Goal: Task Accomplishment & Management: Use online tool/utility

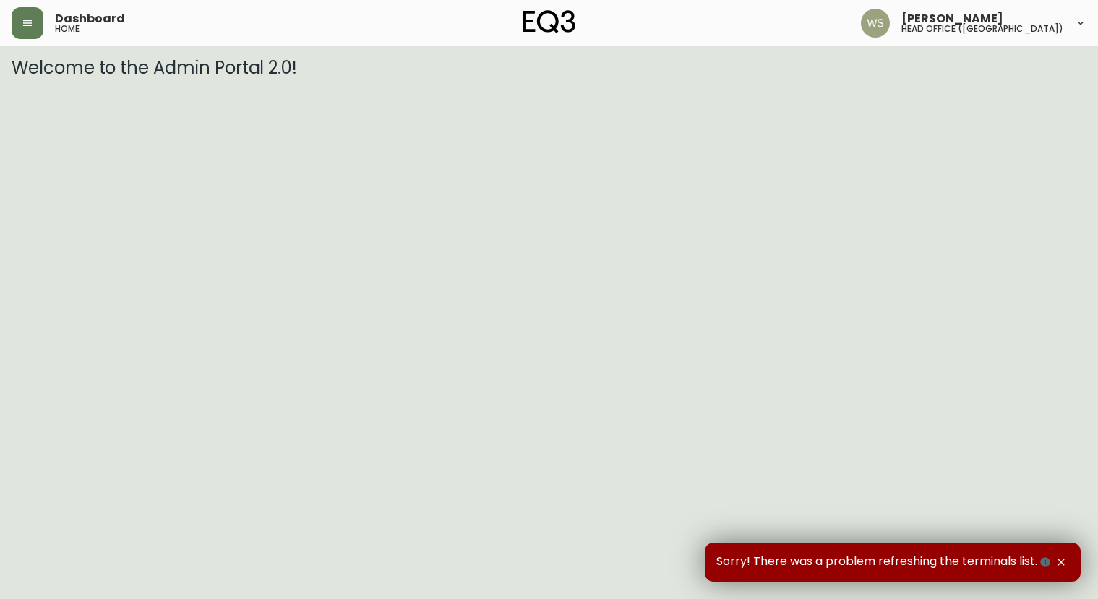
click at [44, 23] on div "Dashboard home" at bounding box center [191, 23] width 358 height 32
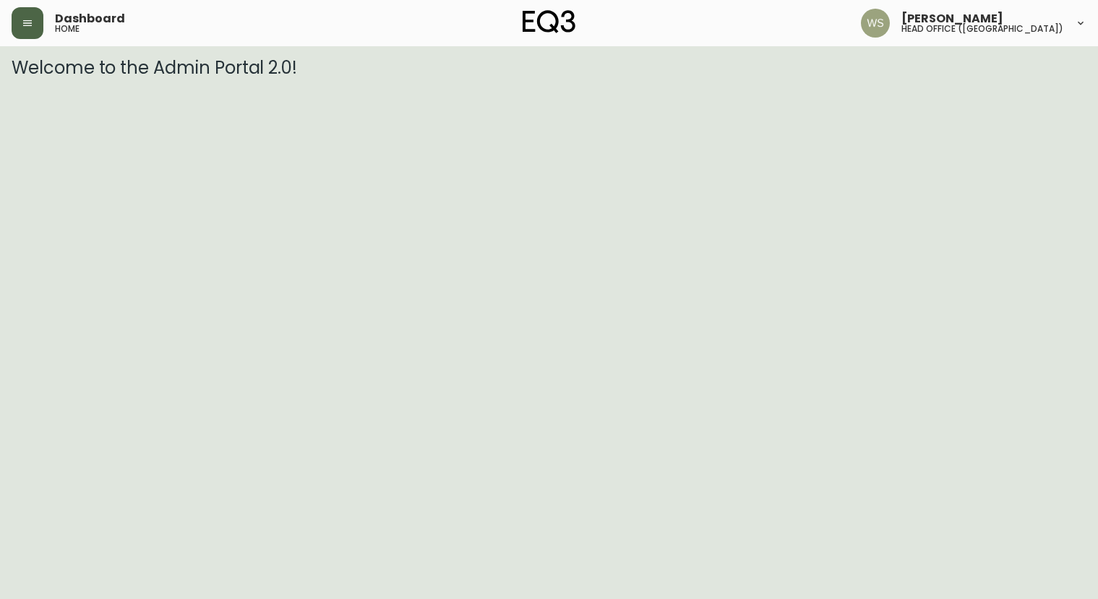
click at [28, 27] on icon "button" at bounding box center [28, 23] width 12 height 12
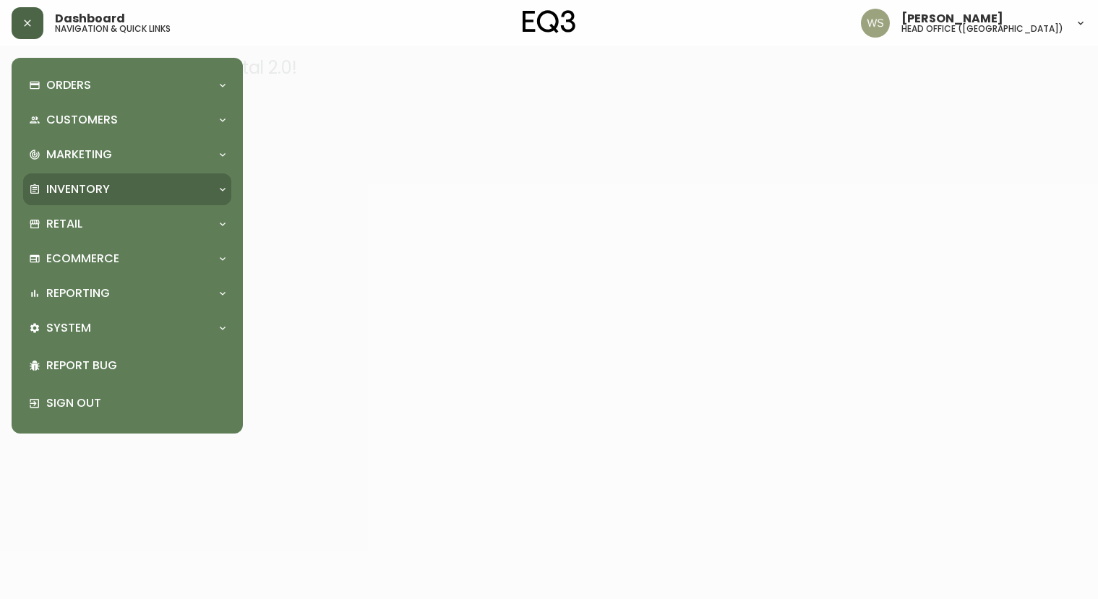
click at [95, 200] on div "Inventory" at bounding box center [127, 189] width 208 height 32
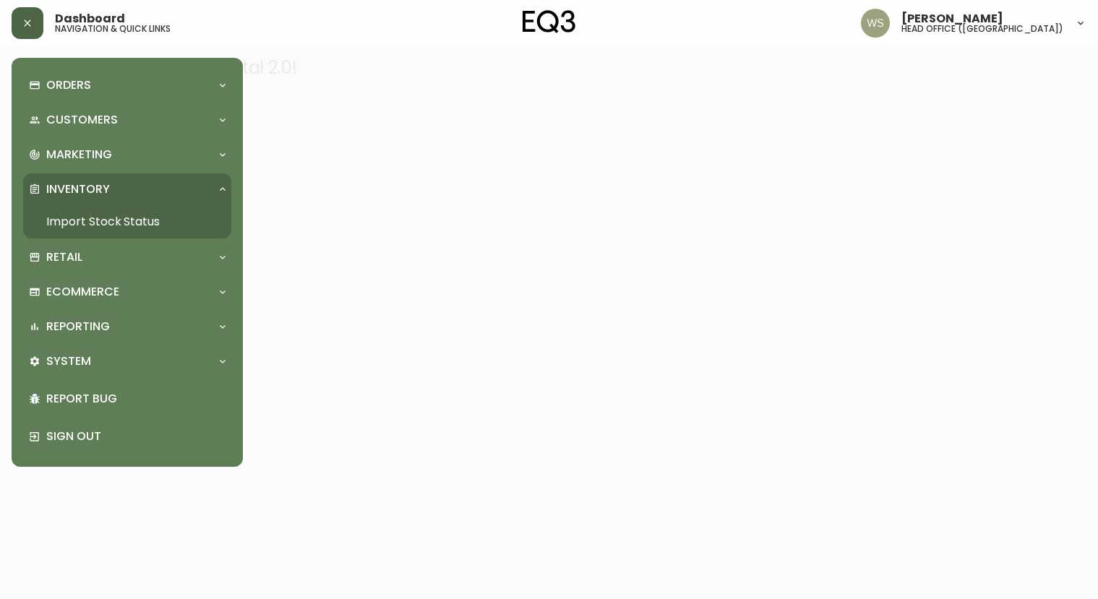
click at [94, 226] on link "Import Stock Status" at bounding box center [127, 221] width 208 height 33
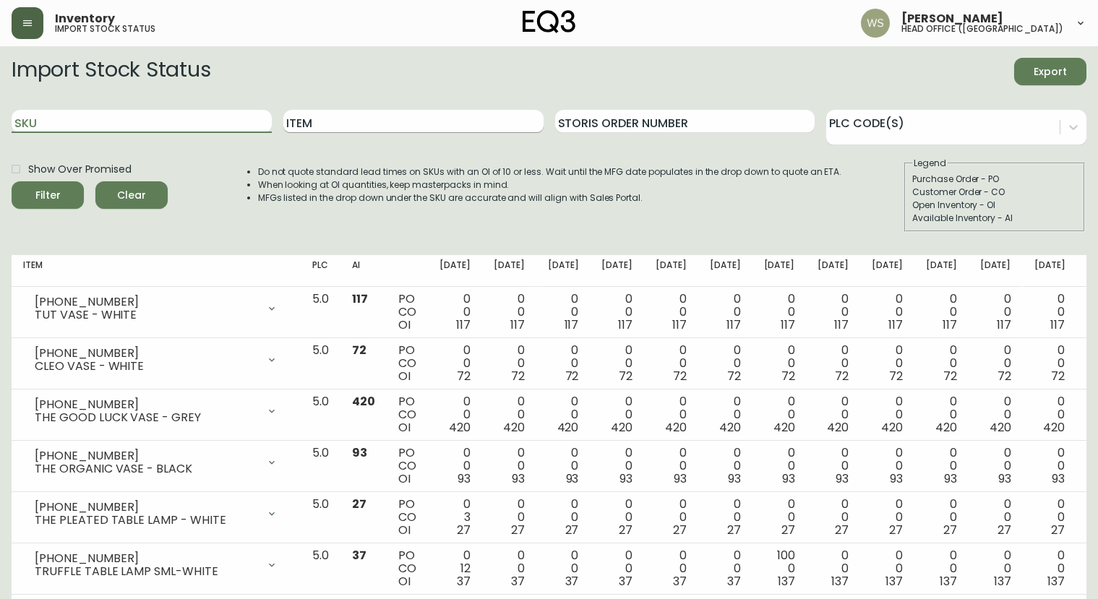
drag, startPoint x: 172, startPoint y: 121, endPoint x: 283, endPoint y: 126, distance: 111.4
click at [174, 121] on input "SKU" at bounding box center [142, 121] width 260 height 23
click at [306, 124] on input "Item" at bounding box center [413, 121] width 260 height 23
click at [12, 181] on button "Filter" at bounding box center [48, 194] width 72 height 27
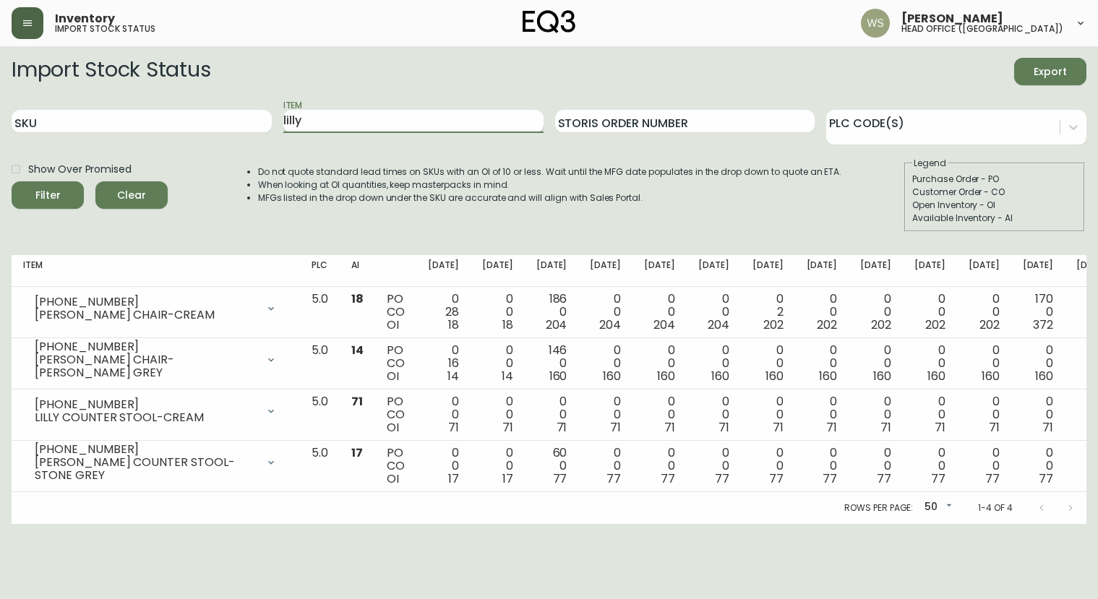
click at [362, 120] on input "lilly" at bounding box center [413, 121] width 260 height 23
type input "distort"
click at [12, 181] on button "Filter" at bounding box center [48, 194] width 72 height 27
